Goal: Task Accomplishment & Management: Manage account settings

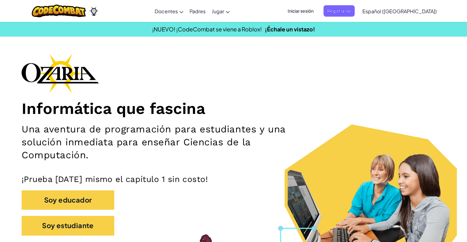
click at [314, 11] on span "Iniciar sesión" at bounding box center [300, 10] width 33 height 11
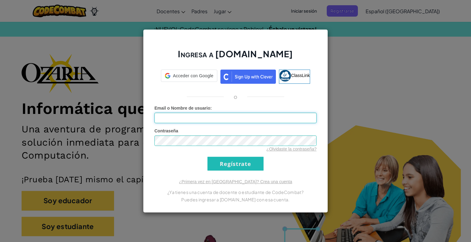
click at [258, 123] on input "Email o Nombre de usuario :" at bounding box center [235, 118] width 162 height 10
click at [216, 115] on input "Email o Nombre de usuario :" at bounding box center [235, 118] width 162 height 10
type input "[EMAIL_ADDRESS][DOMAIN_NAME]"
click at [208, 157] on input "Regístrate" at bounding box center [236, 164] width 56 height 14
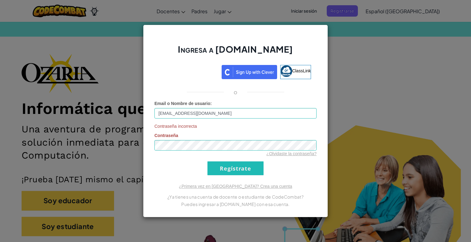
click at [229, 140] on div "Contraseña incorrecta Contraseña ¿Olvidaste la contraseña?" at bounding box center [235, 140] width 162 height 34
click at [317, 147] on div "Ingresa a [DOMAIN_NAME] ClassLink o Email o Nombre de usuario : [EMAIL_ADDRESS]…" at bounding box center [235, 121] width 185 height 193
click at [208, 162] on input "Regístrate" at bounding box center [236, 169] width 56 height 14
